Goal: Task Accomplishment & Management: Manage account settings

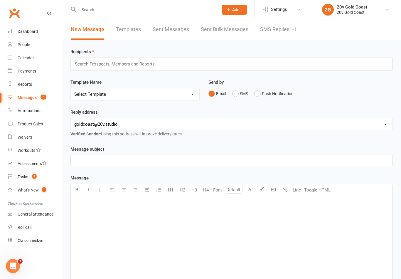
click at [283, 29] on link "SMS Replies -1" at bounding box center [278, 29] width 37 height 20
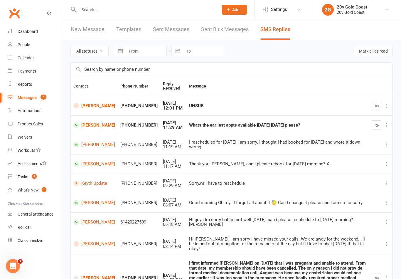
click at [31, 60] on div "Calendar" at bounding box center [26, 57] width 16 height 5
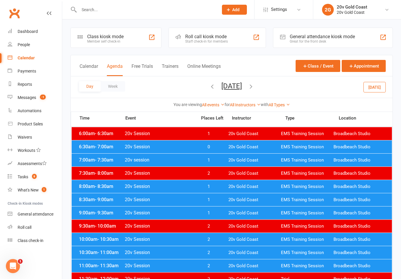
click at [377, 85] on button "[DATE]" at bounding box center [374, 87] width 22 height 11
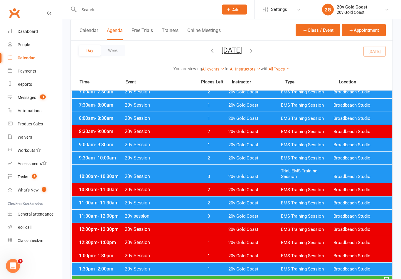
scroll to position [68, 0]
click at [275, 217] on span "20v Gold Coast" at bounding box center [254, 216] width 53 height 6
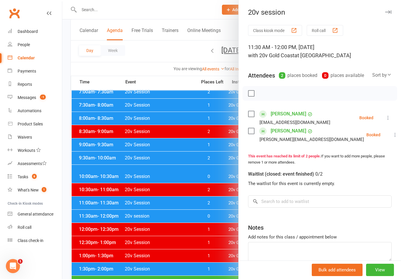
click at [385, 119] on icon at bounding box center [388, 118] width 6 height 6
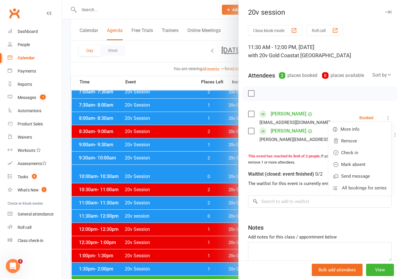
click at [359, 156] on link "Check in" at bounding box center [359, 153] width 63 height 12
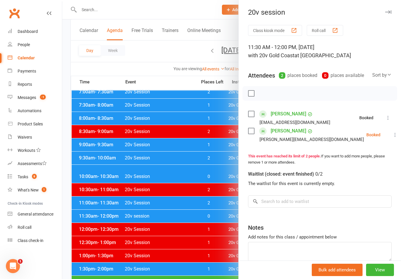
click at [392, 132] on button at bounding box center [395, 134] width 7 height 7
click at [364, 171] on link "Check in" at bounding box center [366, 170] width 63 height 12
click at [211, 256] on div at bounding box center [231, 139] width 339 height 279
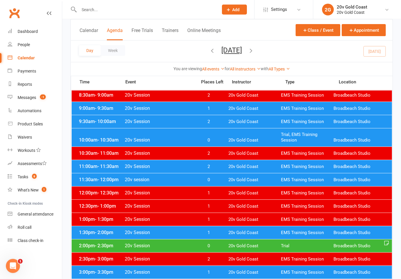
scroll to position [106, 0]
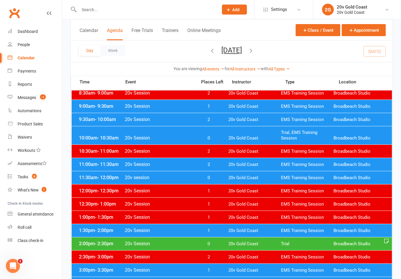
click at [268, 233] on span "20v Gold Coast" at bounding box center [254, 231] width 53 height 6
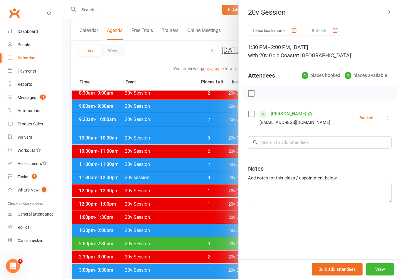
click at [222, 250] on div at bounding box center [231, 139] width 339 height 279
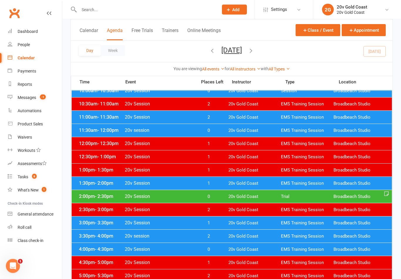
scroll to position [154, 0]
click at [261, 224] on span "20v Gold Coast" at bounding box center [254, 223] width 53 height 6
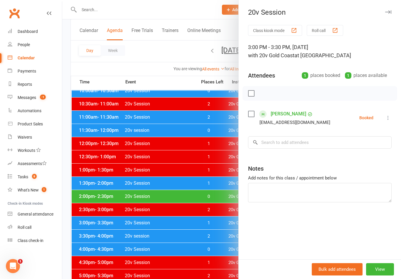
click at [215, 227] on div at bounding box center [231, 139] width 339 height 279
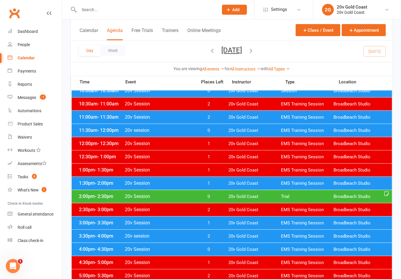
click at [234, 252] on span "20v Gold Coast" at bounding box center [254, 250] width 53 height 6
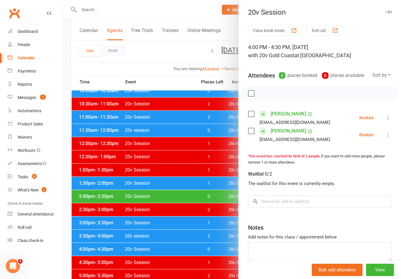
click at [212, 230] on div at bounding box center [231, 139] width 339 height 279
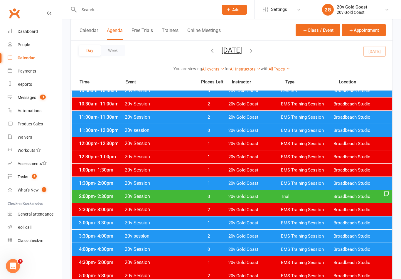
click at [249, 181] on span "20v Gold Coast" at bounding box center [254, 184] width 53 height 6
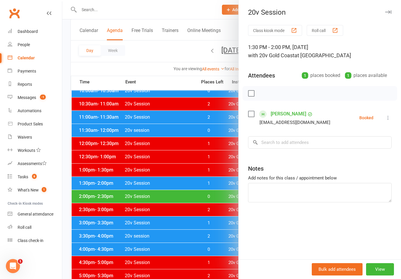
click at [218, 227] on div at bounding box center [231, 139] width 339 height 279
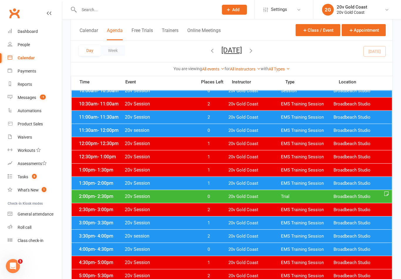
click at [30, 96] on div "Messages" at bounding box center [27, 97] width 18 height 5
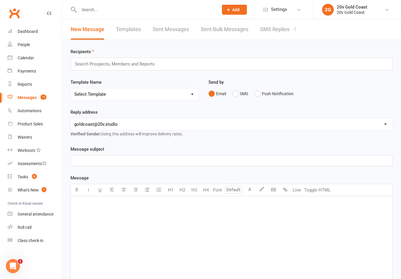
click at [286, 43] on div "Recipients Search Prospects, Members and Reports Template Name Select Template …" at bounding box center [231, 211] width 339 height 342
click at [290, 25] on link "SMS Replies -1" at bounding box center [278, 29] width 37 height 20
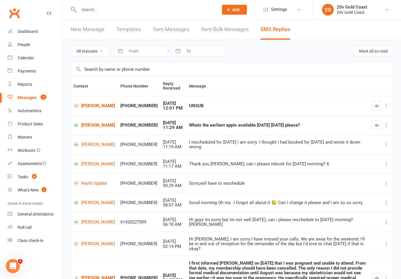
click at [43, 178] on link "Tasks 8" at bounding box center [35, 176] width 54 height 13
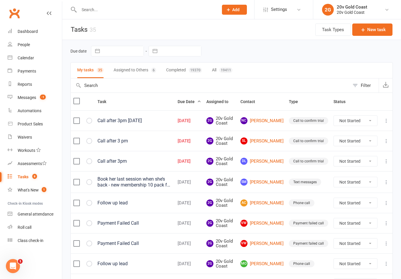
click at [29, 52] on link "Calendar" at bounding box center [35, 57] width 54 height 13
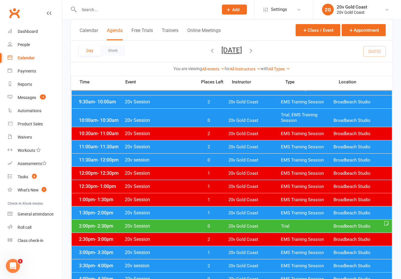
scroll to position [124, 0]
